Goal: Transaction & Acquisition: Purchase product/service

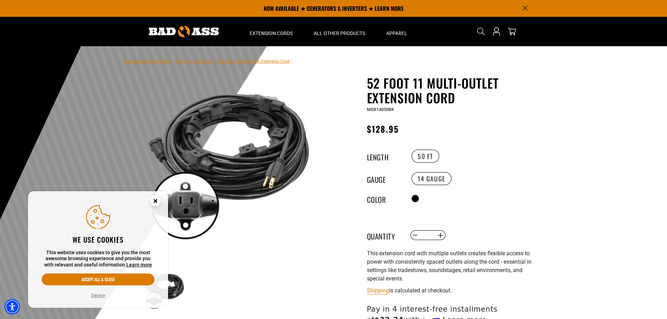
click at [158, 203] on circle "Close this option" at bounding box center [155, 201] width 10 height 10
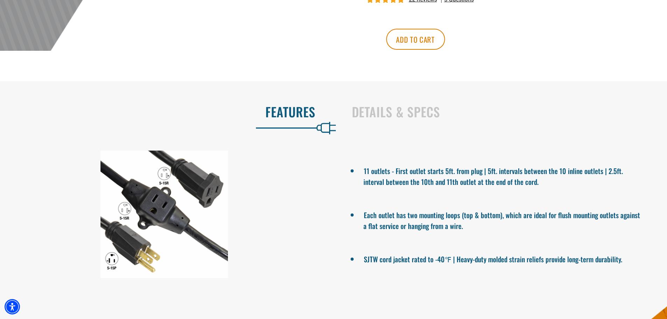
scroll to position [350, 0]
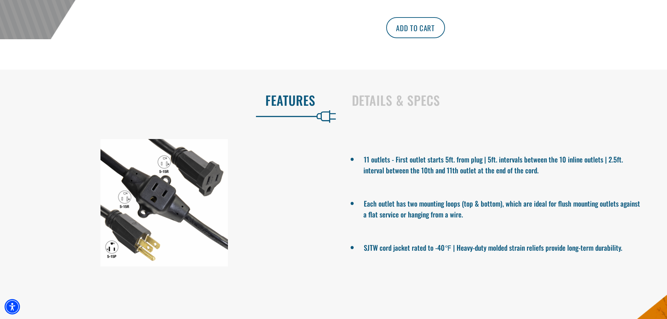
click at [445, 23] on button "Add to cart" at bounding box center [415, 27] width 59 height 21
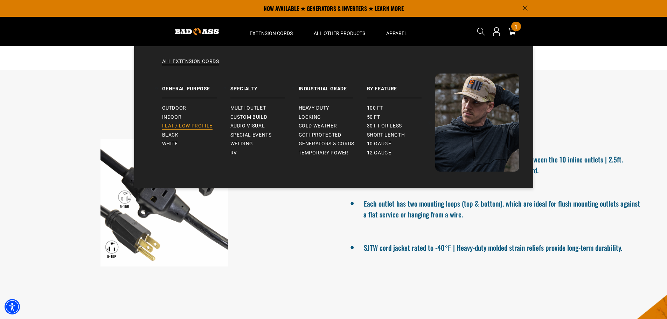
click at [177, 123] on span "Flat / Low Profile" at bounding box center [187, 126] width 51 height 6
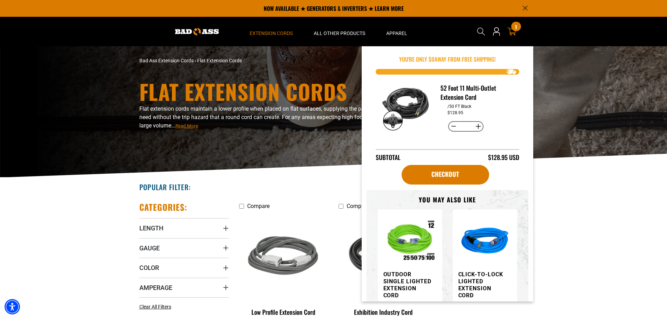
click at [511, 27] on div "1 1 item" at bounding box center [515, 26] width 9 height 9
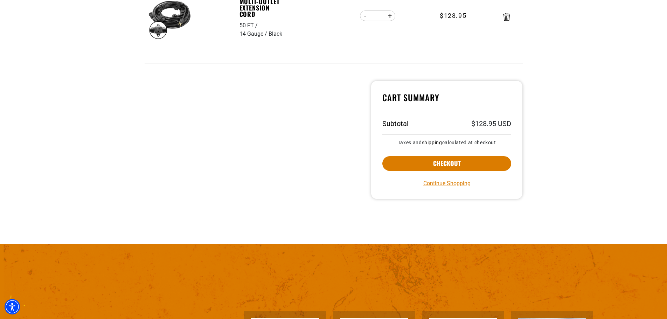
scroll to position [175, 0]
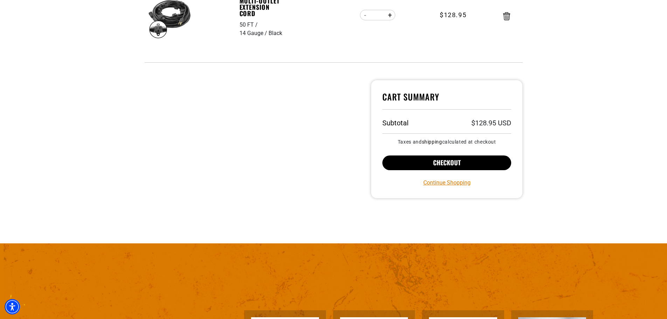
click at [436, 162] on button "Checkout" at bounding box center [446, 162] width 129 height 15
